Goal: Information Seeking & Learning: Find specific fact

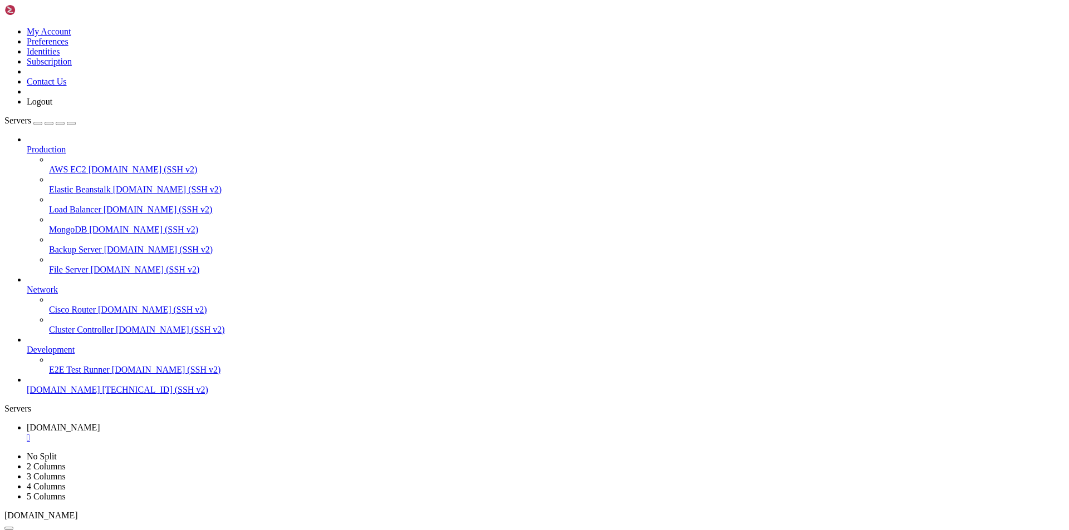
scroll to position [360, 0]
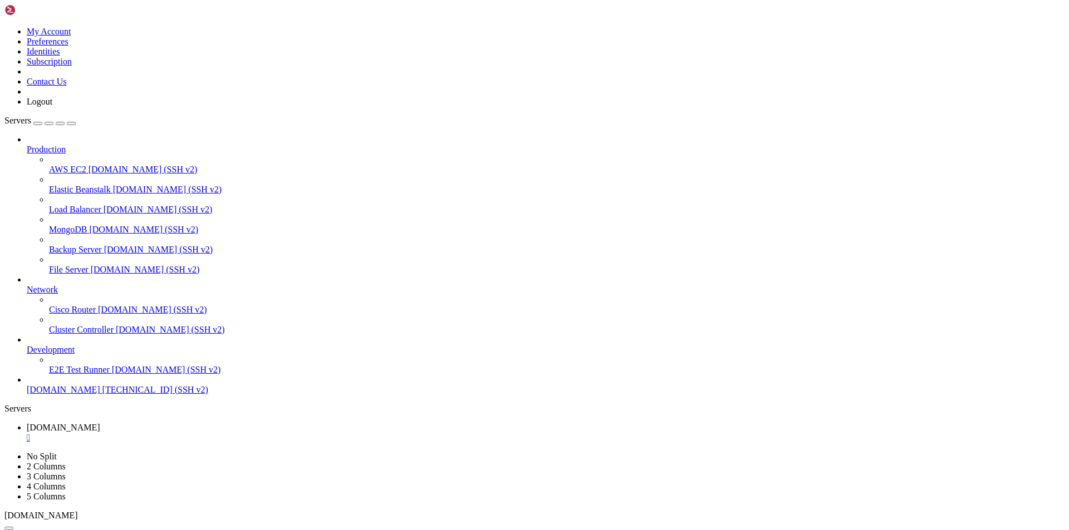
drag, startPoint x: 100, startPoint y: 841, endPoint x: 89, endPoint y: 892, distance: 51.7
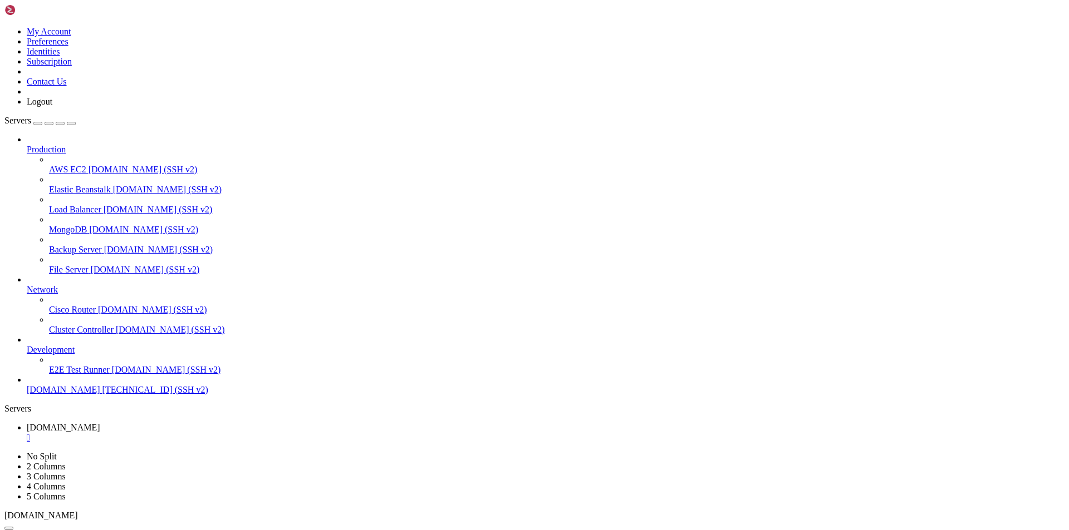
drag, startPoint x: 158, startPoint y: 953, endPoint x: 11, endPoint y: 794, distance: 217.0
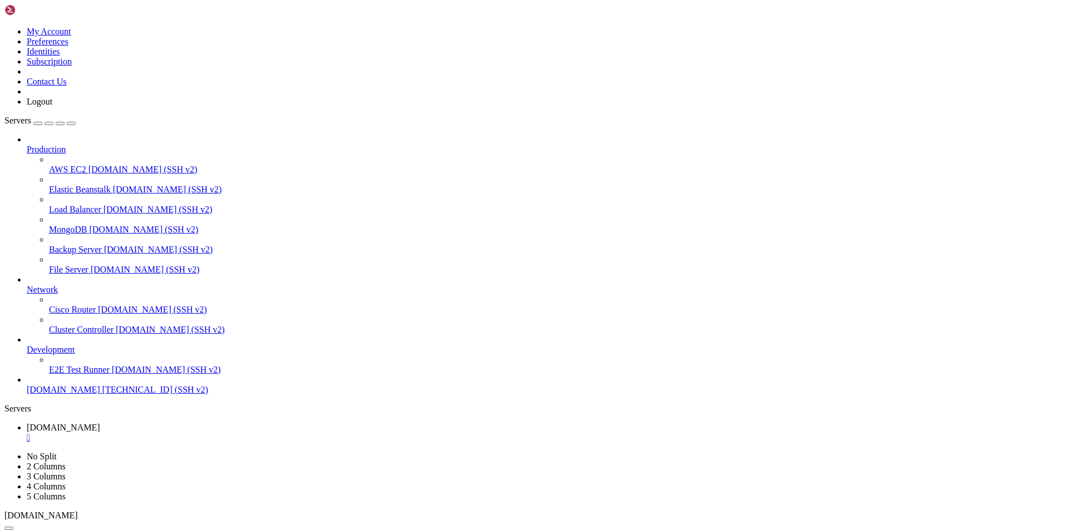
drag, startPoint x: 473, startPoint y: 1087, endPoint x: 81, endPoint y: 1074, distance: 392.1
